Goal: Task Accomplishment & Management: Manage account settings

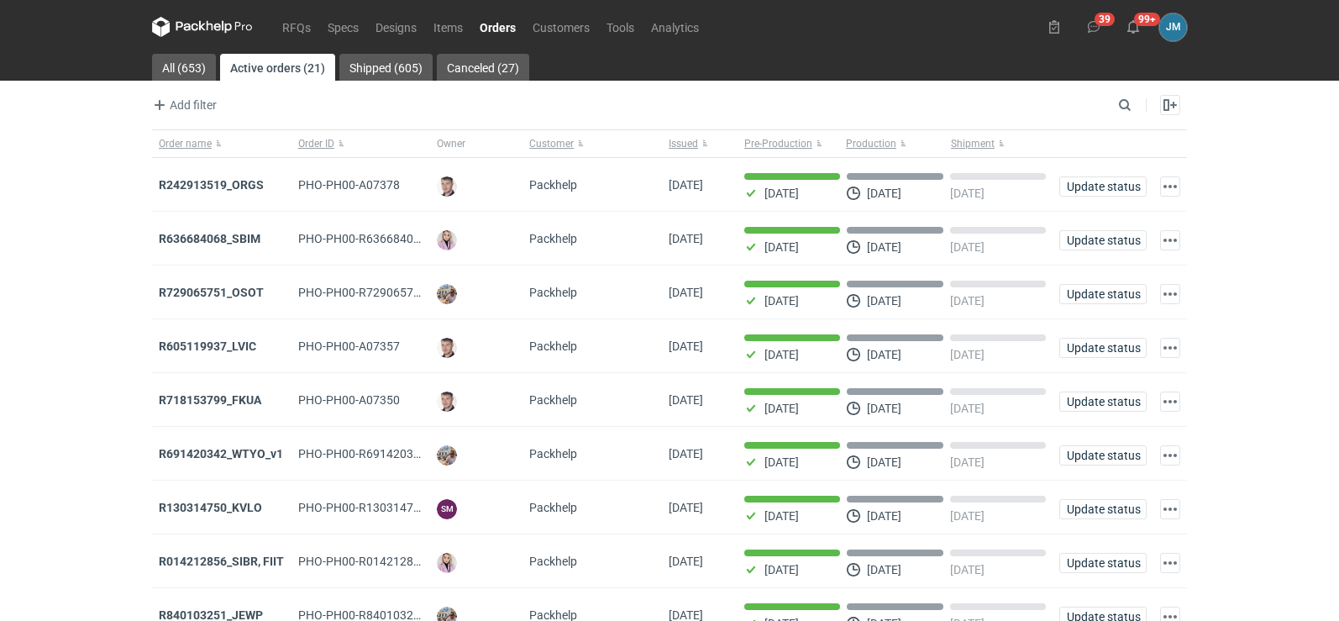
scroll to position [137, 0]
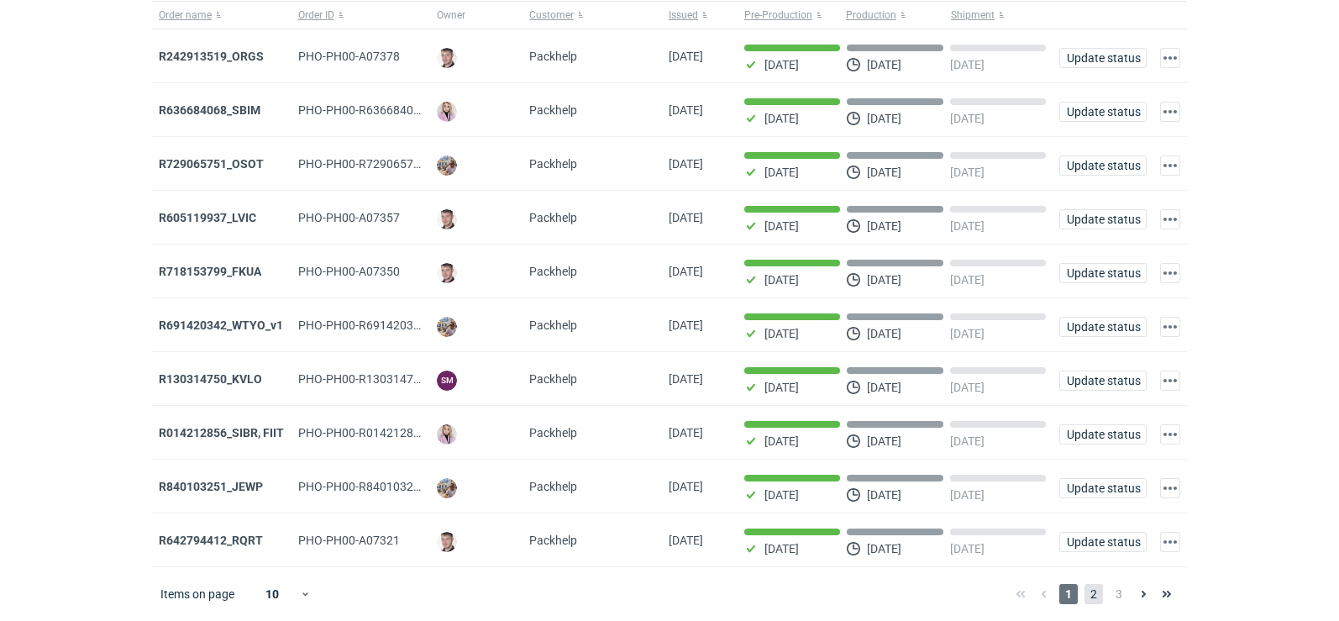
click at [1092, 588] on span "2" at bounding box center [1093, 594] width 18 height 20
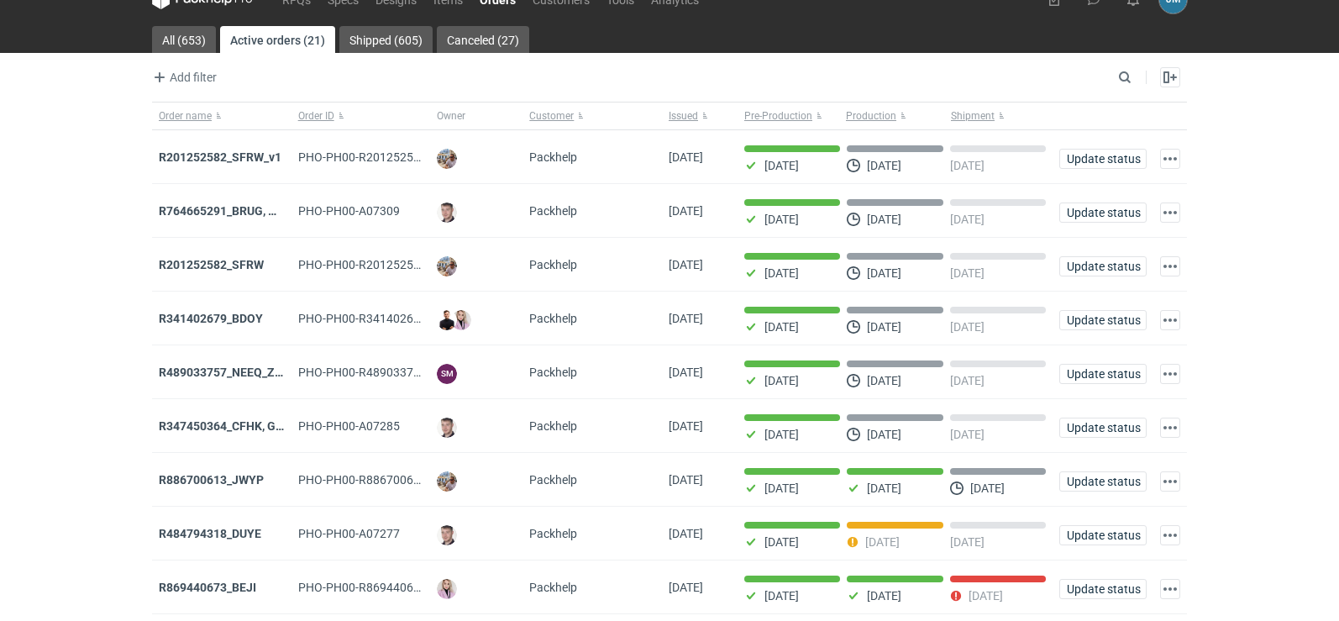
scroll to position [137, 0]
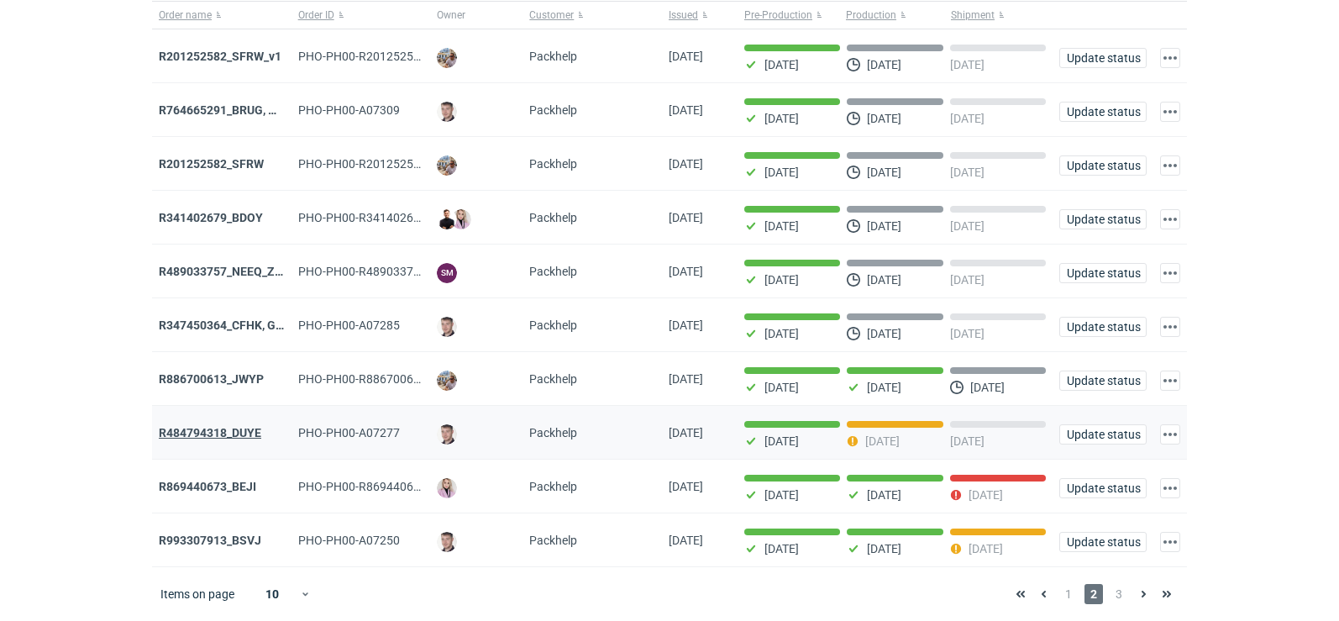
click at [222, 433] on strong "R484794318_DUYE" at bounding box center [210, 432] width 102 height 13
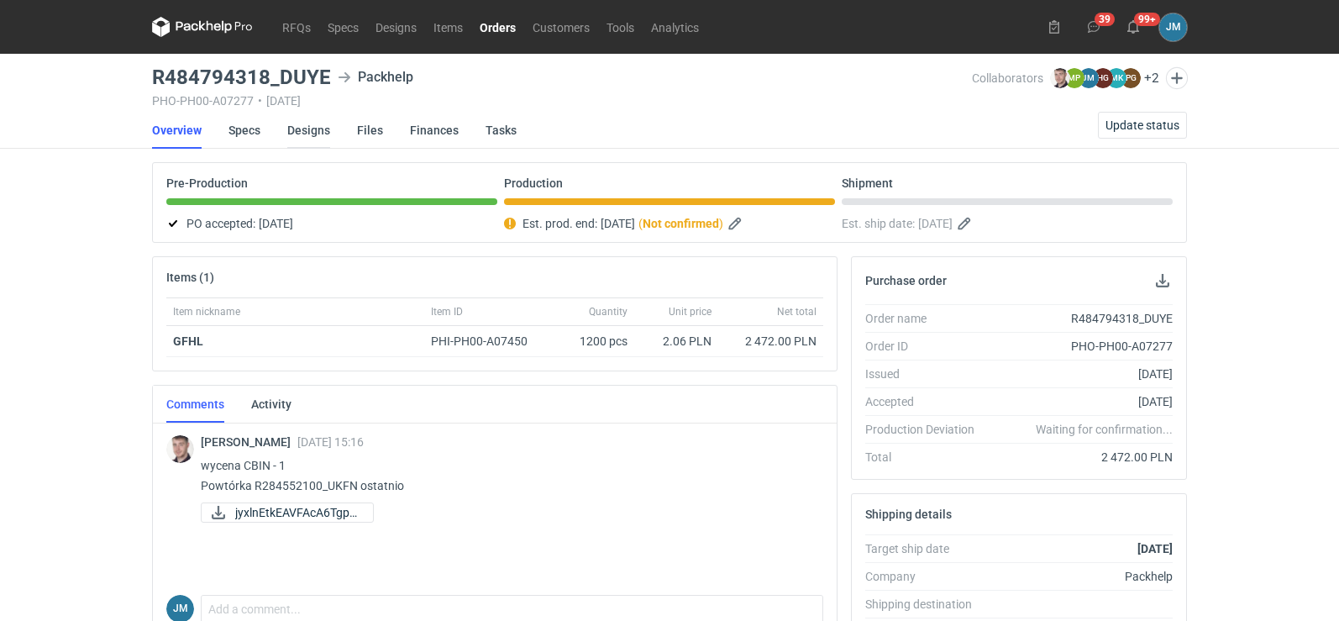
click at [297, 123] on link "Designs" at bounding box center [308, 130] width 43 height 37
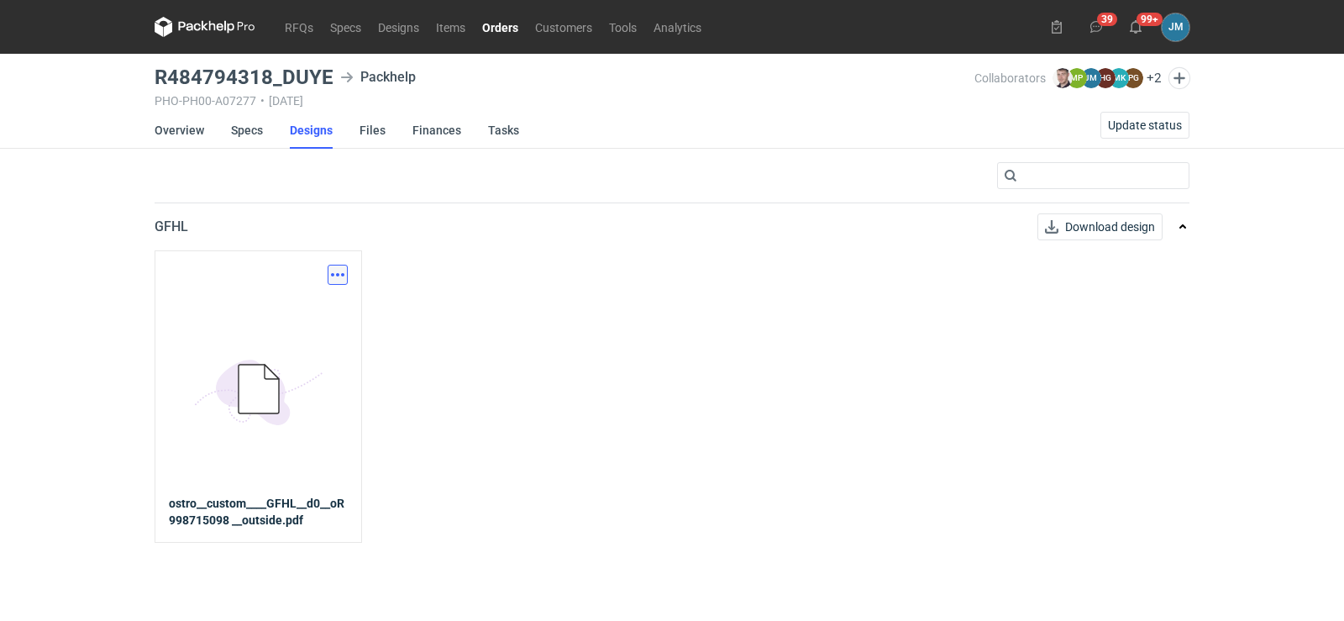
click at [347, 274] on button "button" at bounding box center [338, 275] width 20 height 20
click at [274, 326] on div "Download design part" at bounding box center [264, 311] width 168 height 40
click at [274, 319] on link "Download design part" at bounding box center [263, 311] width 155 height 27
drag, startPoint x: 327, startPoint y: 72, endPoint x: 160, endPoint y: 74, distance: 167.1
click at [160, 74] on h3 "R484794318_DUYE" at bounding box center [244, 77] width 179 height 20
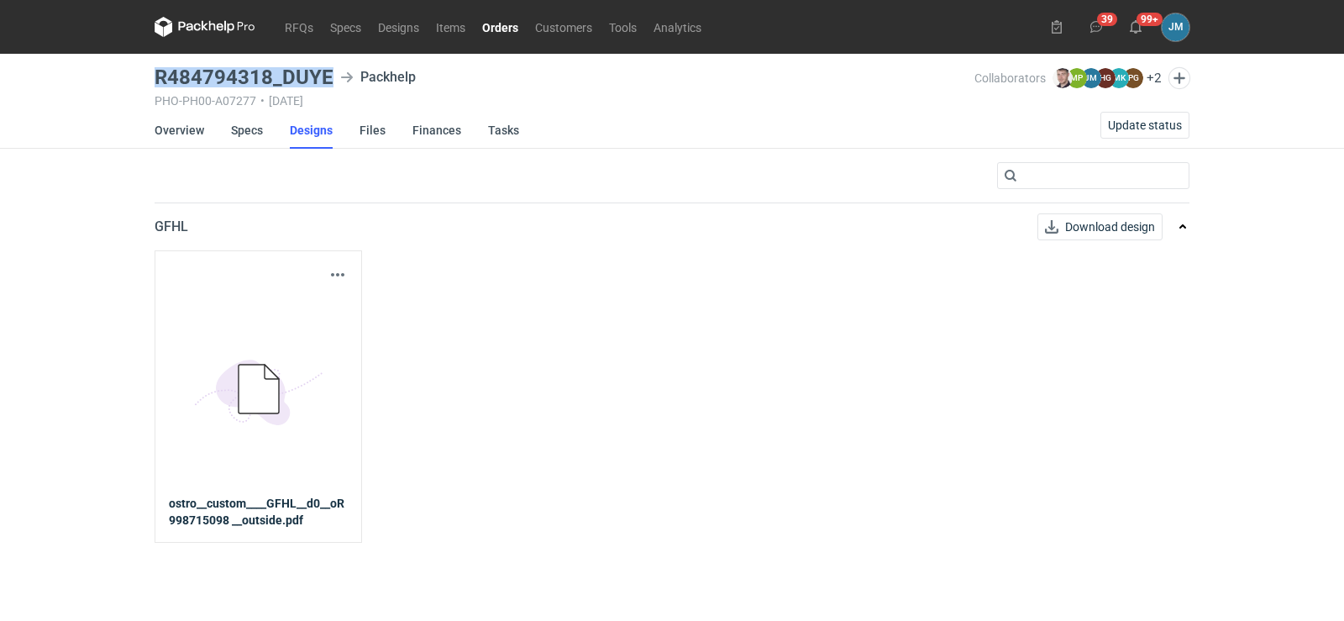
copy h3 "R484794318_DUYE"
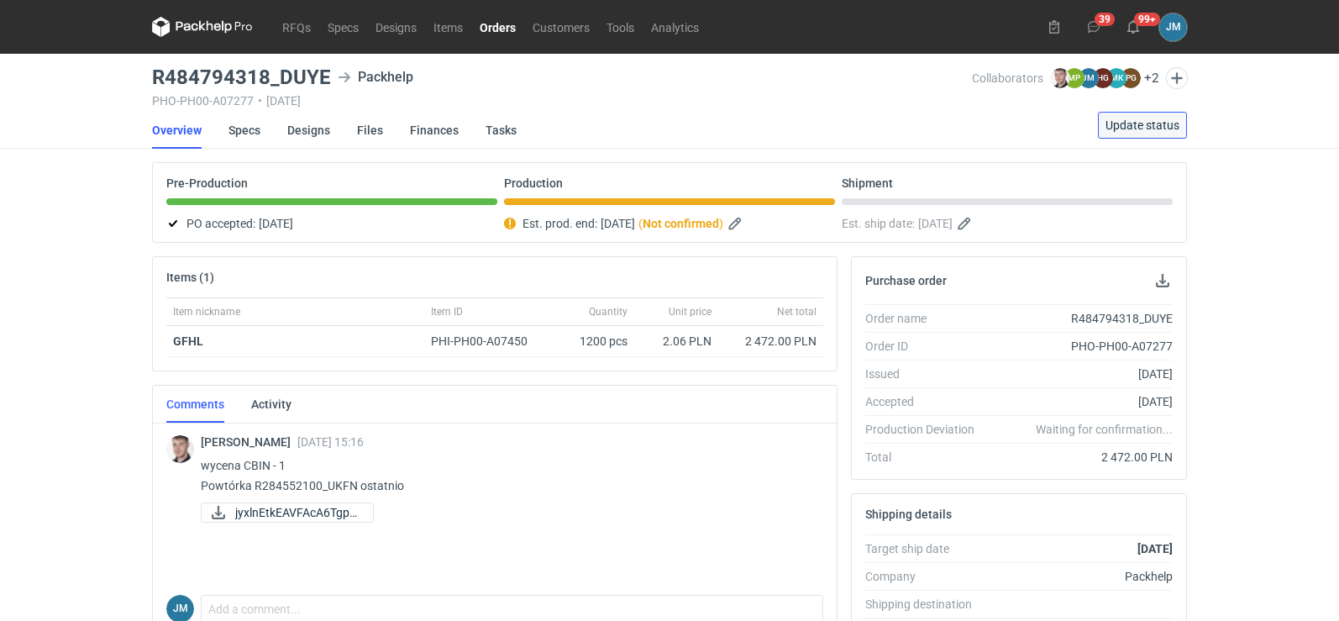
click at [1125, 119] on span "Update status" at bounding box center [1142, 125] width 74 height 12
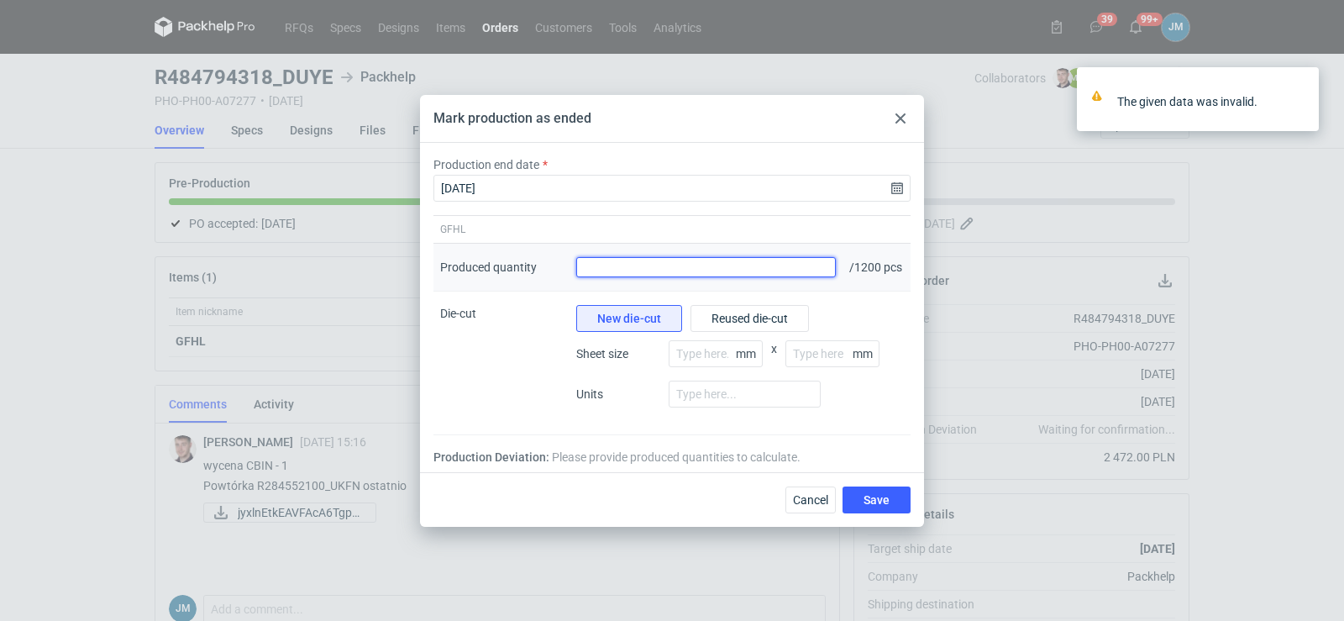
click at [747, 263] on input "Produced quantity" at bounding box center [706, 267] width 260 height 20
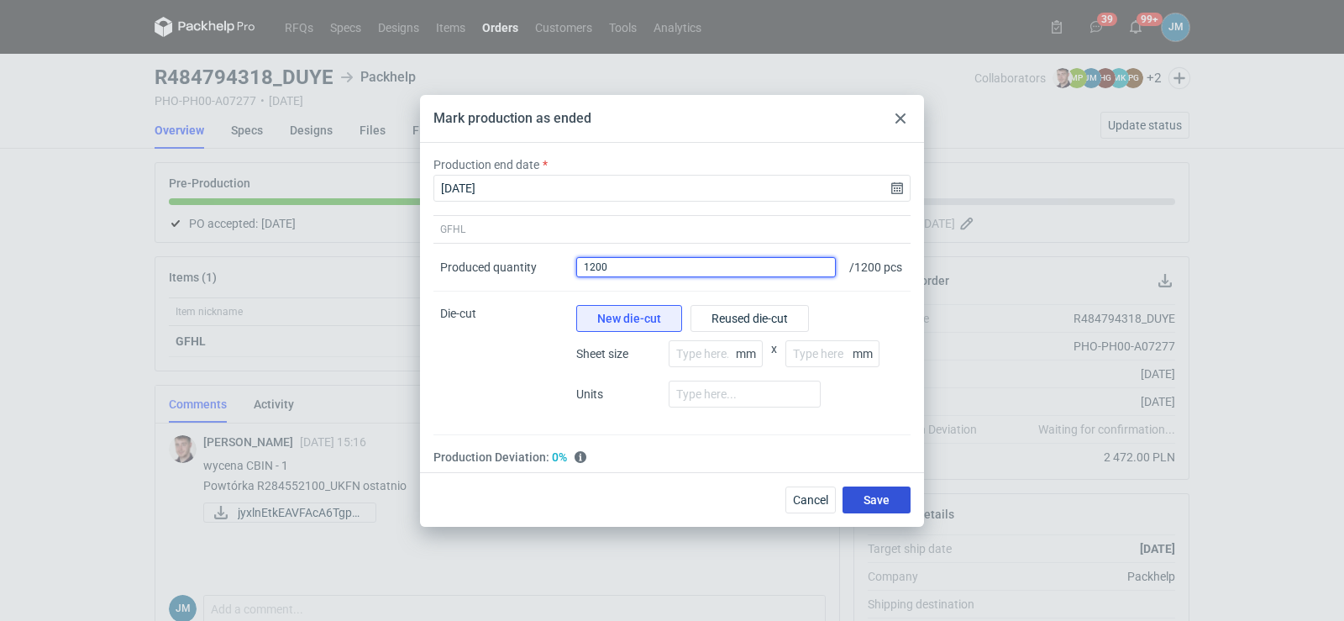
type input "1200"
click at [892, 508] on button "Save" at bounding box center [876, 499] width 68 height 27
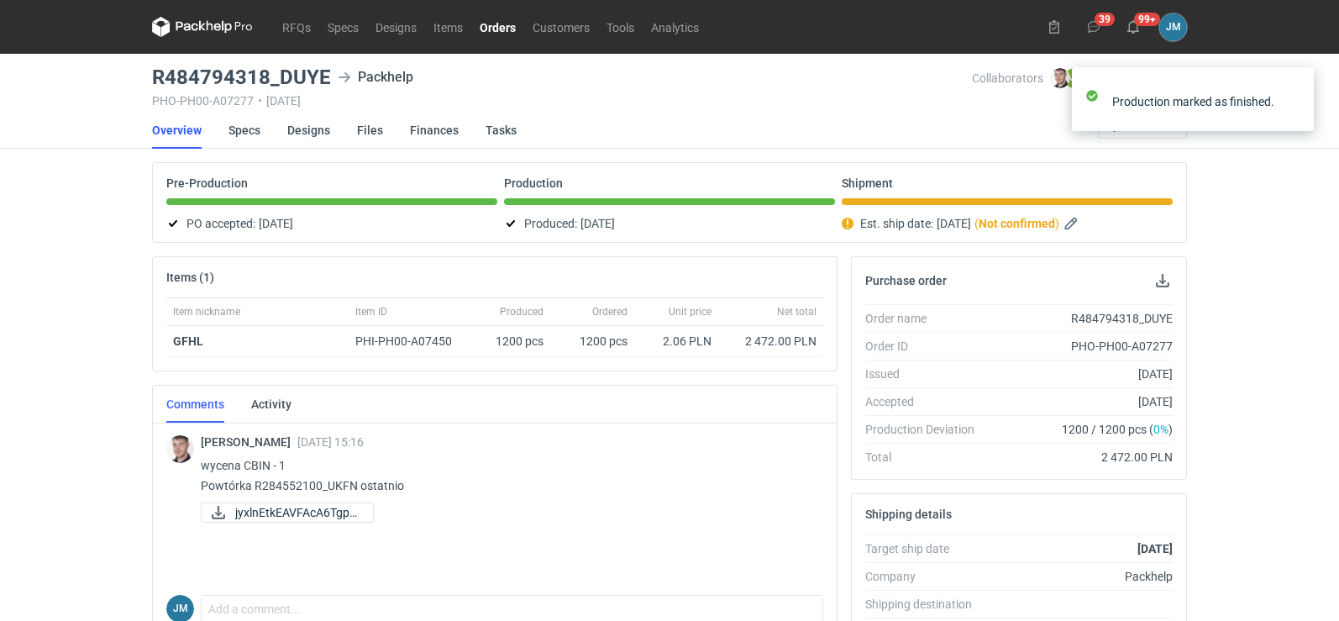
click at [186, 25] on icon at bounding box center [202, 27] width 101 height 20
